Goal: Navigation & Orientation: Go to known website

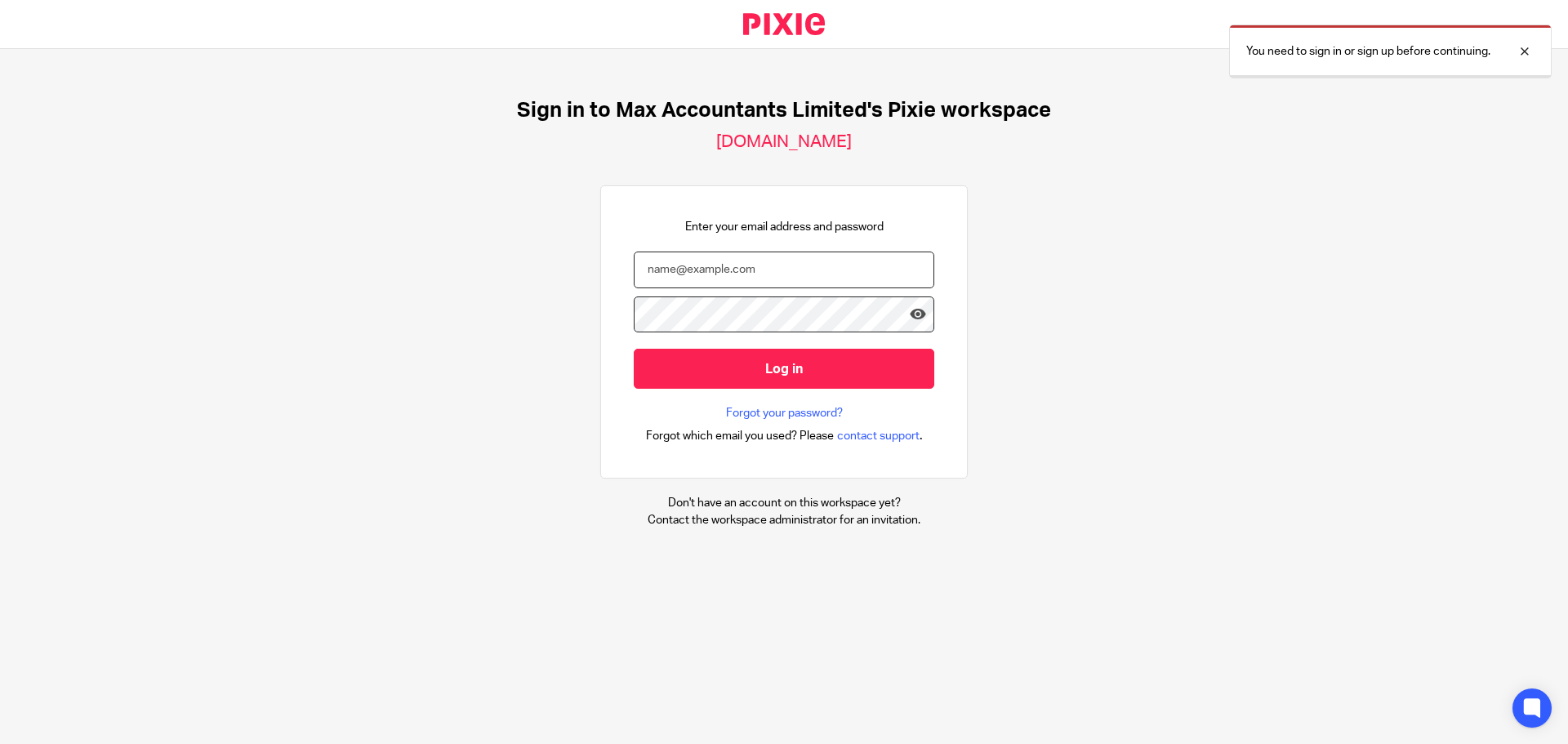
type input "[PERSON_NAME][EMAIL_ADDRESS][DOMAIN_NAME]"
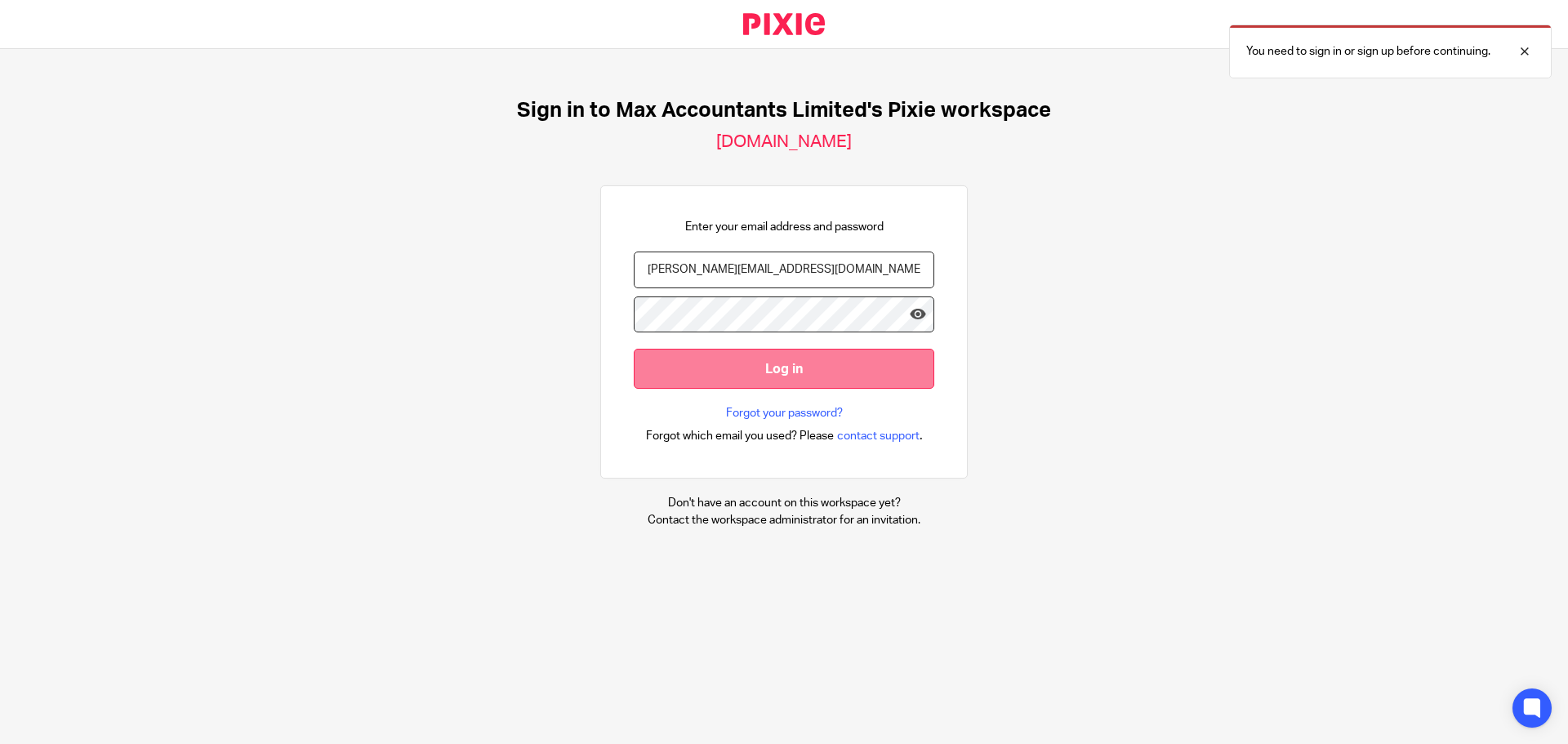
click at [757, 367] on input "Log in" at bounding box center [783, 369] width 300 height 40
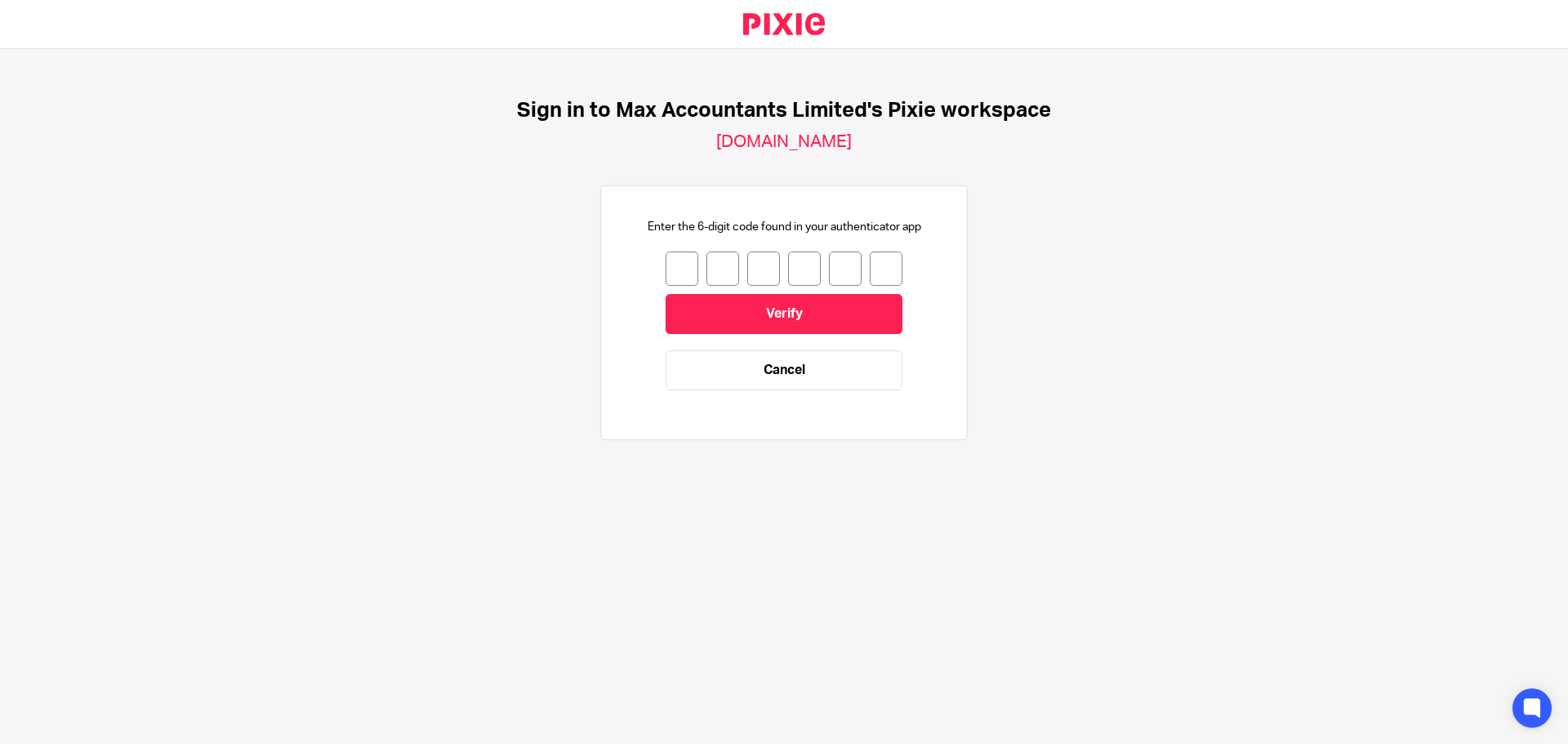
click at [665, 273] on input "number" at bounding box center [682, 269] width 33 height 35
click at [146, 600] on main "Sign in to Max Accountants Limited's Pixie workspace maxaccountants.usepixie.ne…" at bounding box center [784, 372] width 1568 height 744
click at [678, 259] on input "number" at bounding box center [682, 269] width 33 height 35
type input "5"
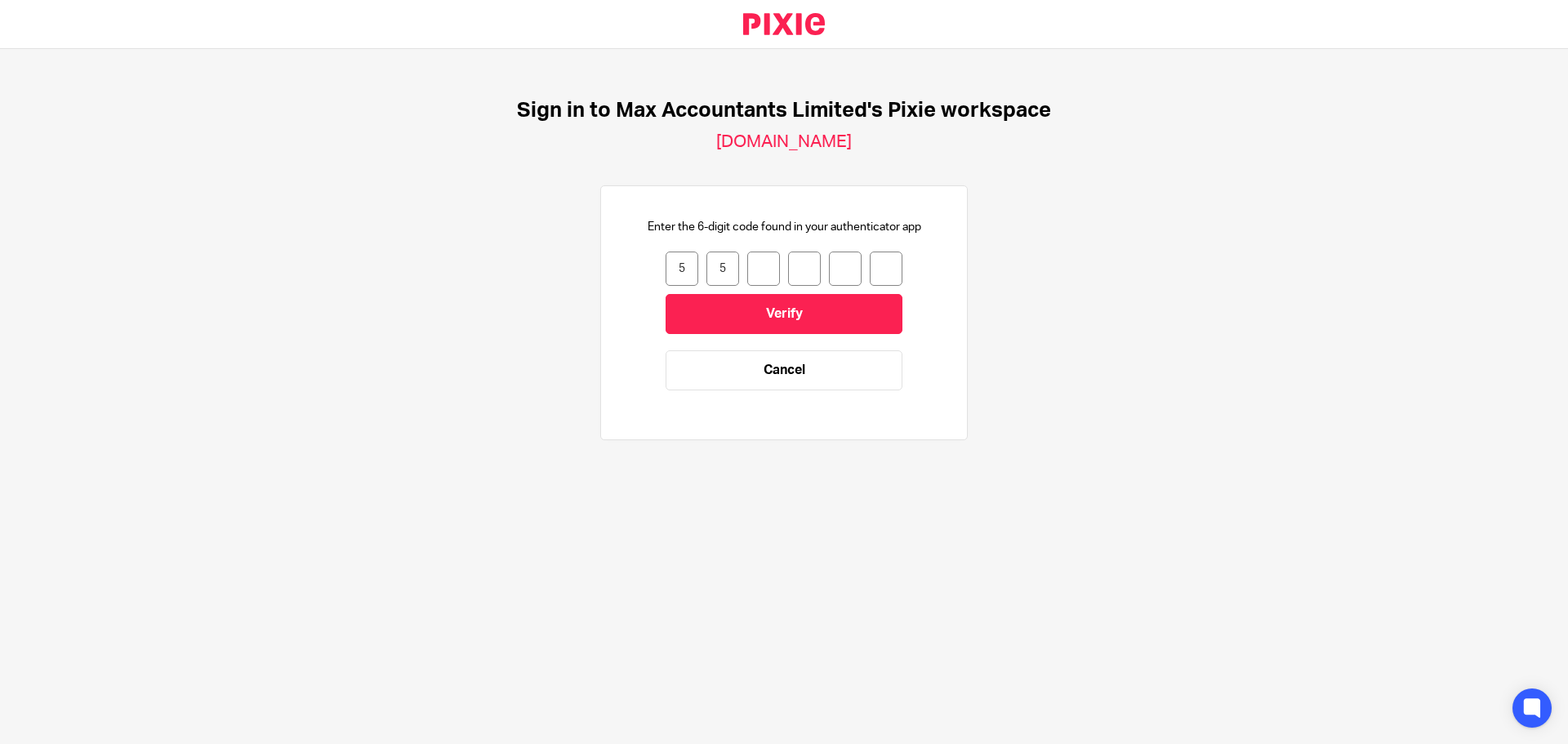
type input "0"
type input "9"
type input "7"
type input "2"
click at [703, 305] on input "Verify" at bounding box center [784, 314] width 237 height 40
